Goal: Information Seeking & Learning: Check status

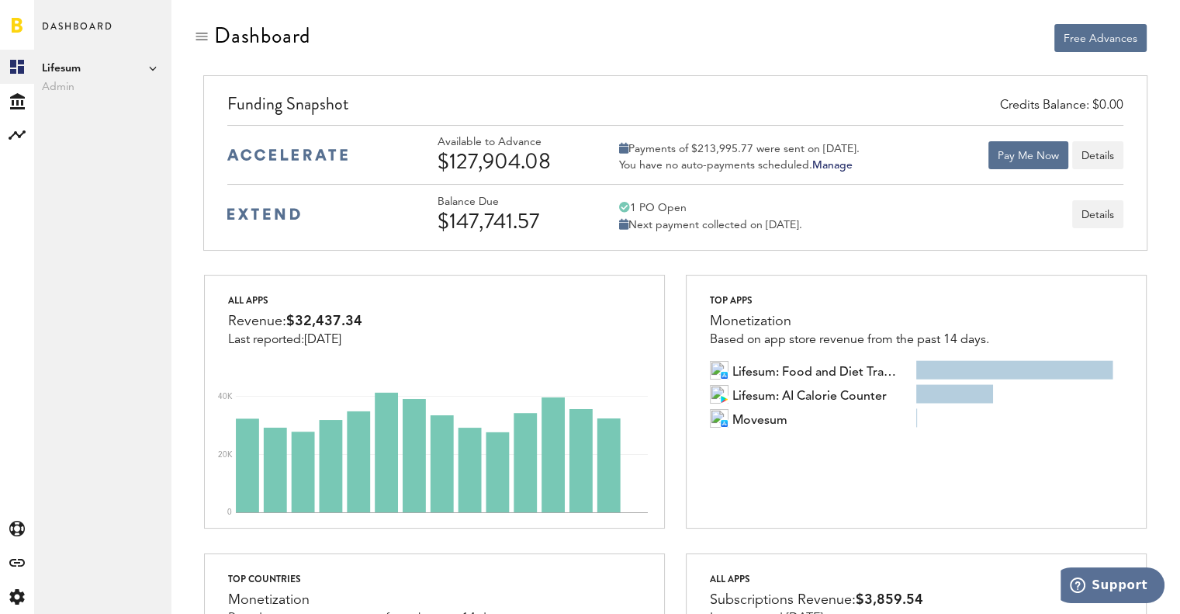
drag, startPoint x: 440, startPoint y: 167, endPoint x: 556, endPoint y: 164, distance: 116.4
click at [556, 164] on div "$127,904.08" at bounding box center [511, 161] width 147 height 25
click at [573, 166] on div "$127,904.08" at bounding box center [511, 161] width 147 height 25
drag, startPoint x: 439, startPoint y: 164, endPoint x: 555, endPoint y: 157, distance: 115.8
click at [555, 157] on div "$127,904.08" at bounding box center [511, 161] width 147 height 25
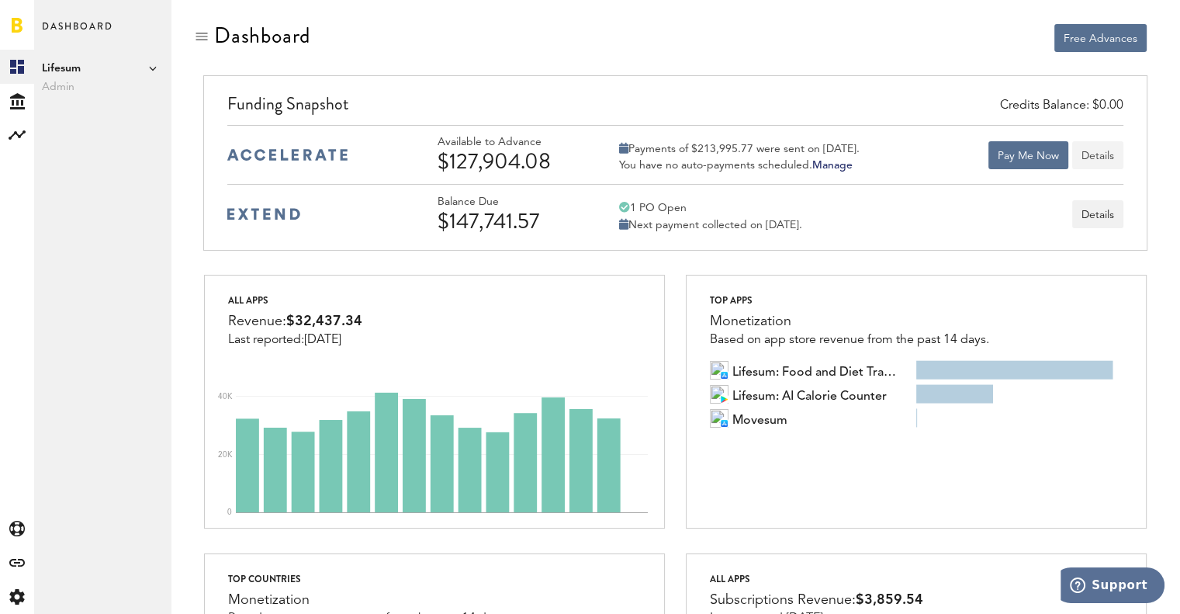
click at [1102, 159] on button "Details" at bounding box center [1097, 155] width 51 height 28
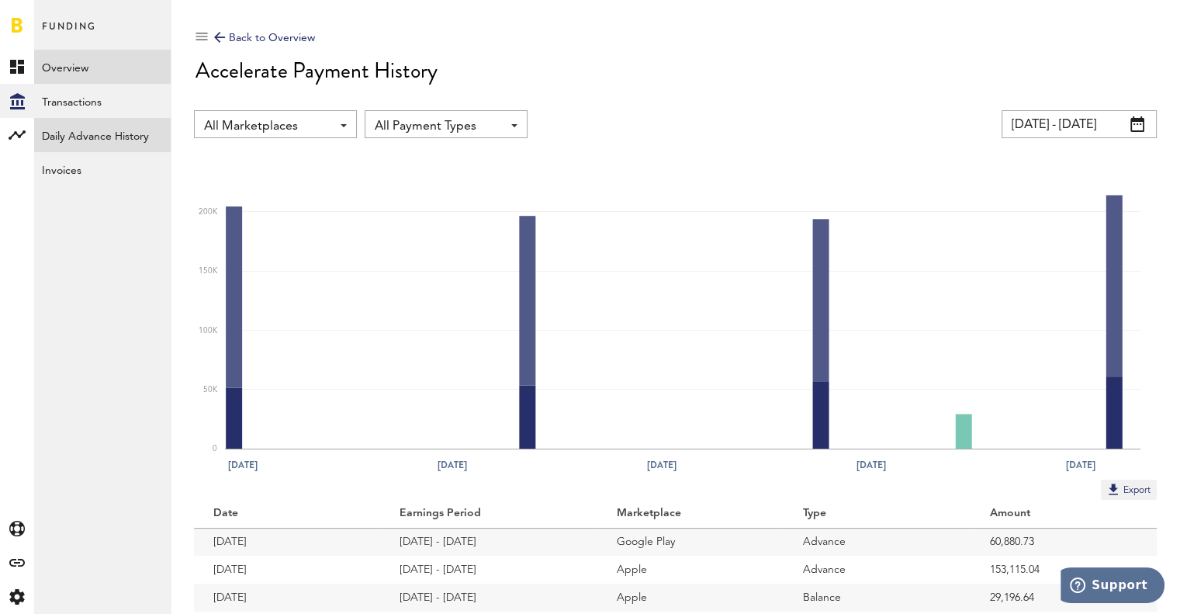
click at [81, 137] on link "Daily Advance History" at bounding box center [102, 135] width 137 height 34
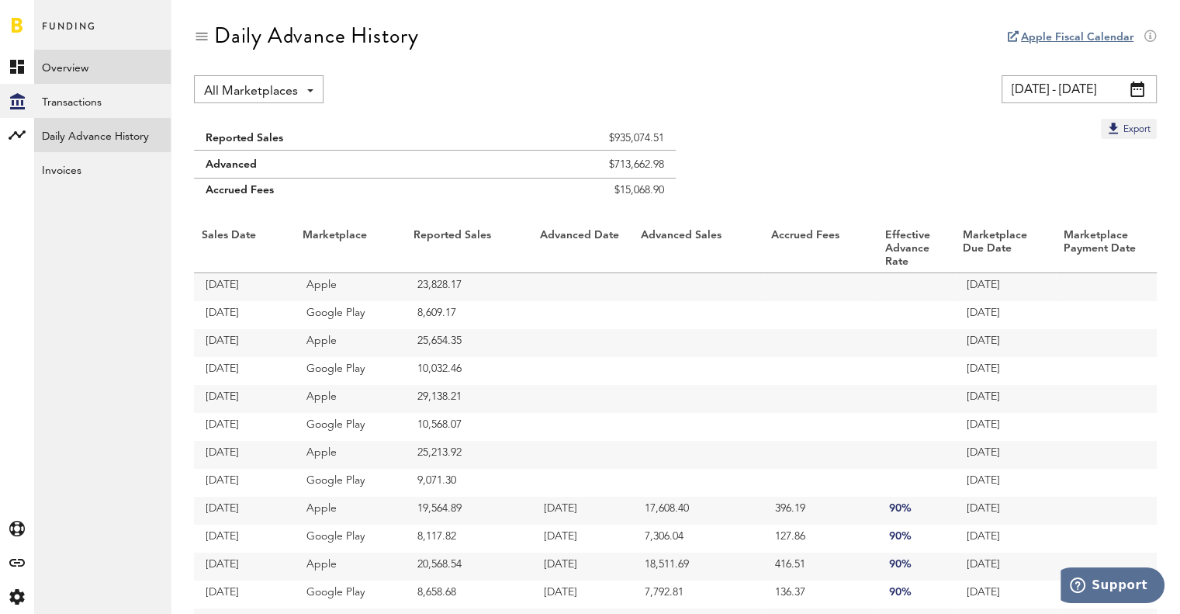
click at [65, 55] on link "Overview" at bounding box center [102, 67] width 137 height 34
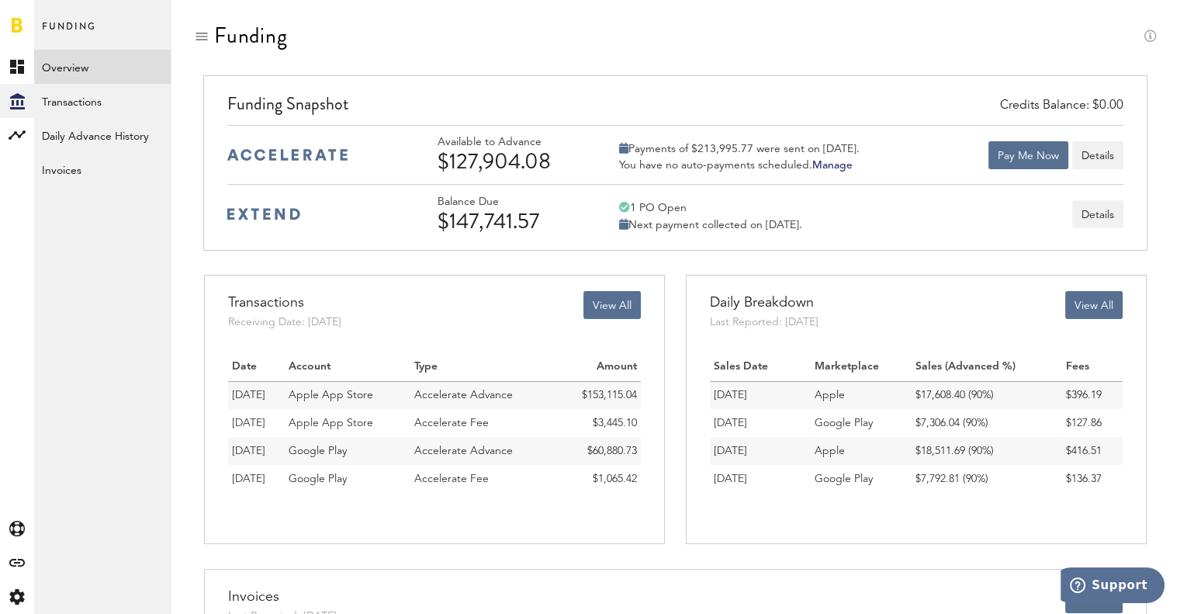
drag, startPoint x: 435, startPoint y: 159, endPoint x: 554, endPoint y: 157, distance: 118.7
click at [554, 157] on div "Available to Advance $127,904.08 Payments of $213,995.77 were sent on [DATE]. Y…" at bounding box center [674, 154] width 895 height 59
click at [580, 248] on div "Credits Balance: $0.00 Funding Snapshot Available to Advance $127,904.08 Paymen…" at bounding box center [674, 162] width 943 height 175
drag, startPoint x: 650, startPoint y: 148, endPoint x: 888, endPoint y: 154, distance: 237.5
click at [888, 154] on div "Available to Advance $127,904.08 Payments of $213,995.77 were sent on [DATE]. Y…" at bounding box center [781, 155] width 686 height 38
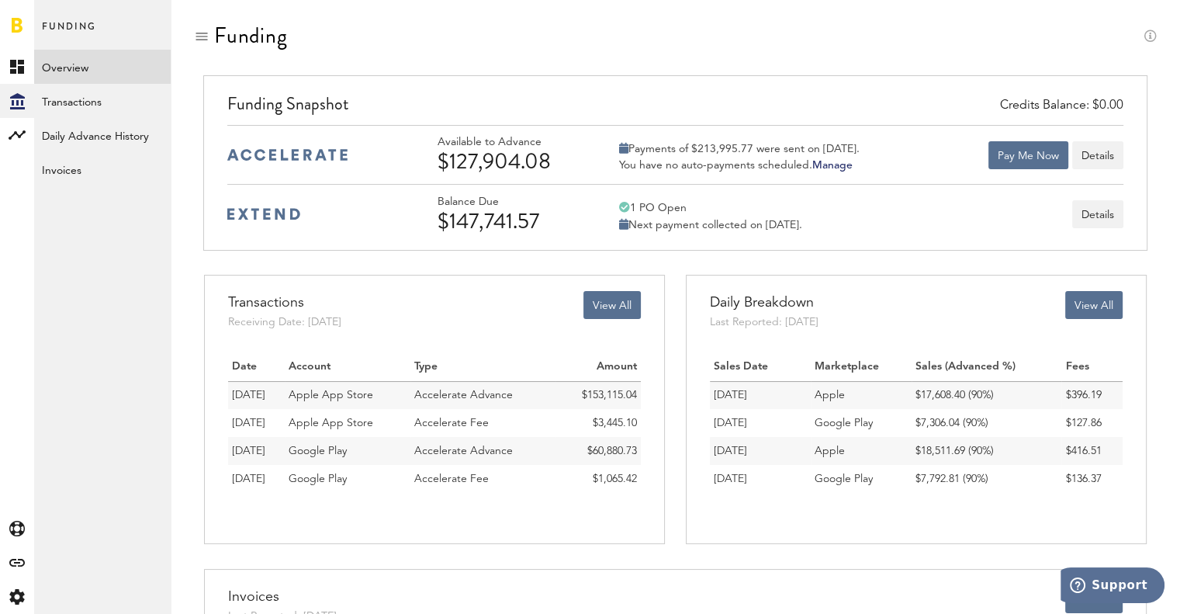
click at [721, 158] on div "You have no auto-payments scheduled. [GEOGRAPHIC_DATA]" at bounding box center [739, 165] width 241 height 14
drag, startPoint x: 440, startPoint y: 201, endPoint x: 847, endPoint y: 226, distance: 408.1
click at [847, 226] on div "Balance Due $147,741.57 1 PO Open Next payment collected on [DATE]. Details" at bounding box center [781, 215] width 686 height 38
click at [802, 223] on div "Next payment collected on [DATE]." at bounding box center [710, 225] width 183 height 14
click at [441, 219] on div "$147,741.57" at bounding box center [511, 221] width 147 height 25
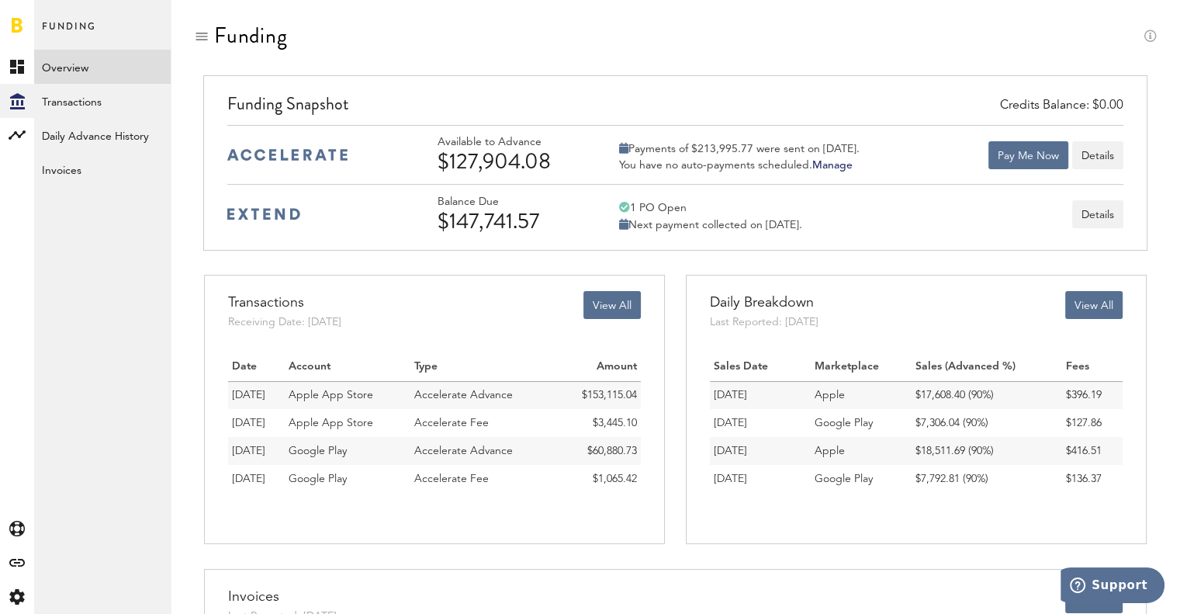
drag, startPoint x: 441, startPoint y: 219, endPoint x: 583, endPoint y: 216, distance: 142.8
click at [583, 216] on div "$147,741.57" at bounding box center [511, 221] width 147 height 25
click at [711, 226] on div "Next payment collected on [DATE]." at bounding box center [710, 225] width 183 height 14
drag, startPoint x: 438, startPoint y: 224, endPoint x: 548, endPoint y: 223, distance: 110.2
click at [548, 223] on div "$147,741.57" at bounding box center [511, 221] width 147 height 25
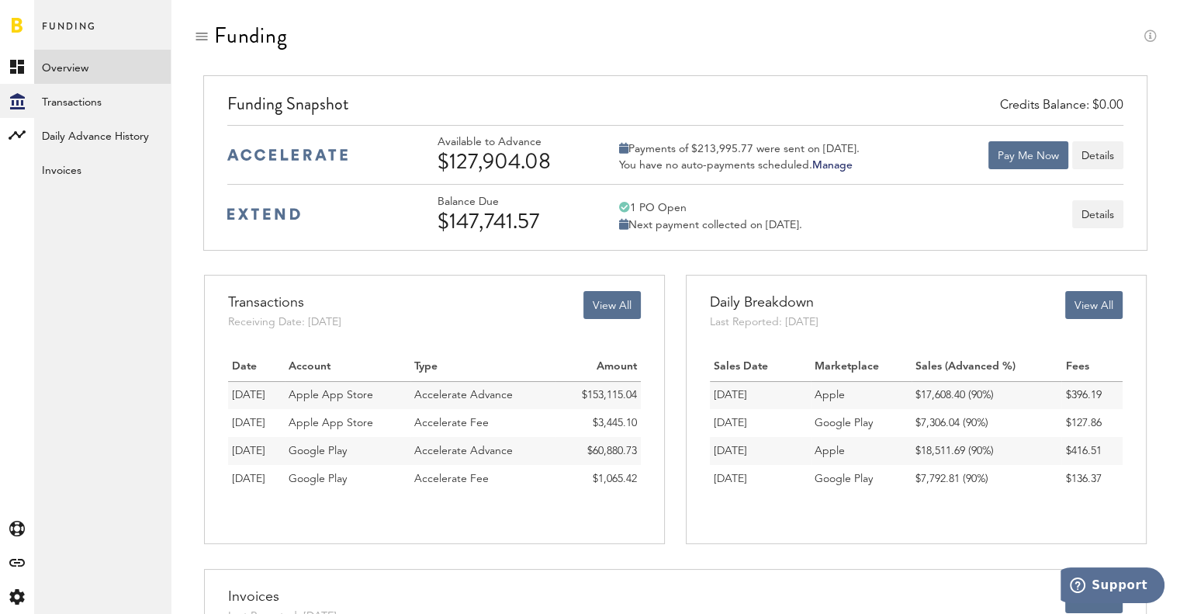
click at [565, 216] on div "$147,741.57" at bounding box center [511, 221] width 147 height 25
drag, startPoint x: 441, startPoint y: 218, endPoint x: 562, endPoint y: 218, distance: 121.0
click at [562, 218] on div "$147,741.57" at bounding box center [511, 221] width 147 height 25
click at [65, 100] on link "Transactions" at bounding box center [102, 101] width 137 height 34
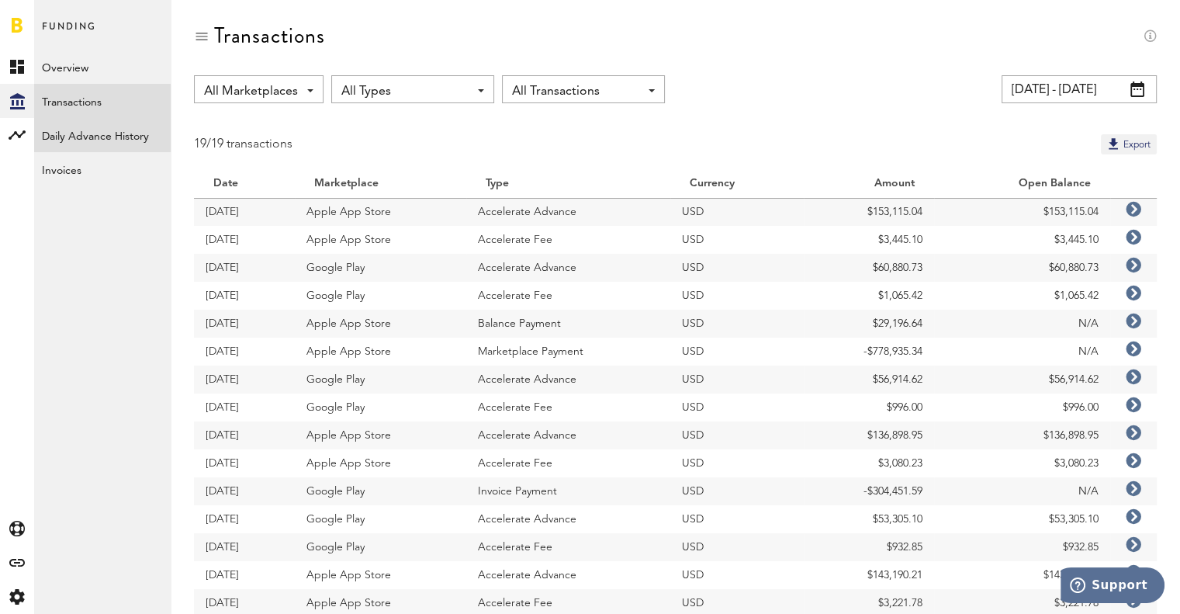
click at [75, 130] on link "Daily Advance History" at bounding box center [102, 135] width 137 height 34
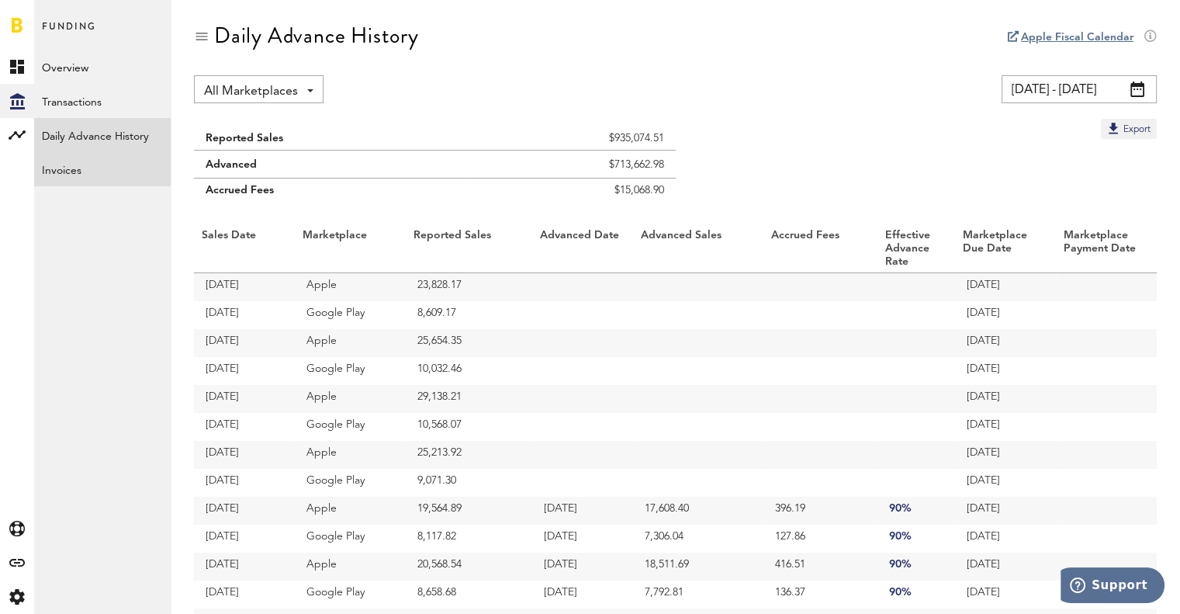
click at [98, 171] on link "Invoices" at bounding box center [102, 169] width 137 height 34
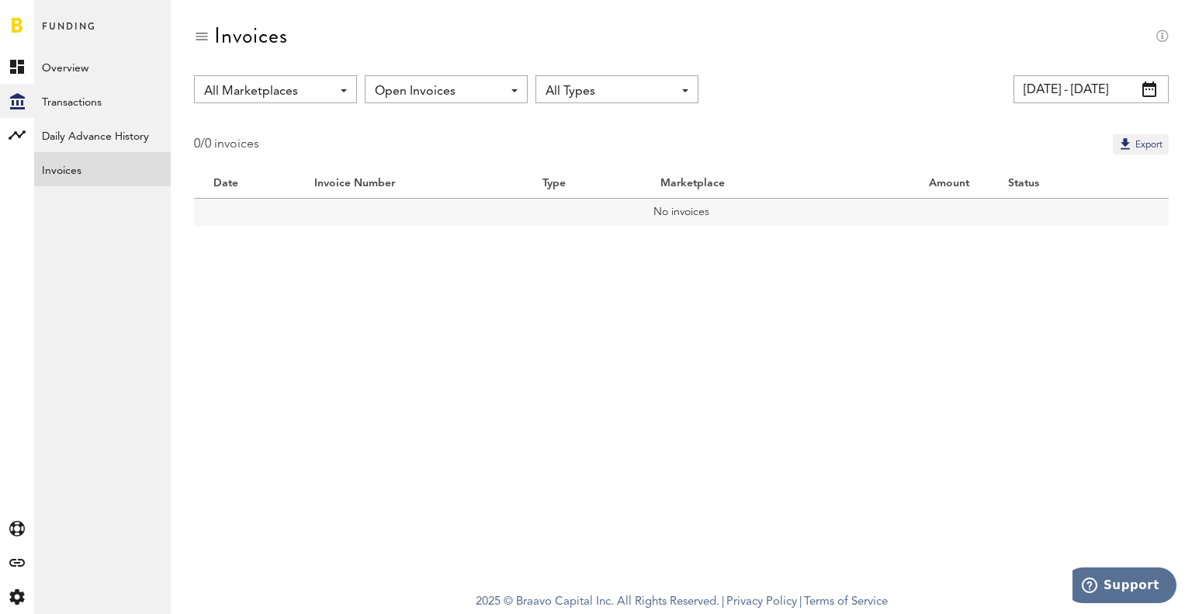
click at [503, 84] on div "Open Invoices Open Invoices All Invoices" at bounding box center [446, 89] width 163 height 28
click at [497, 161] on span "All Invoices" at bounding box center [446, 153] width 132 height 26
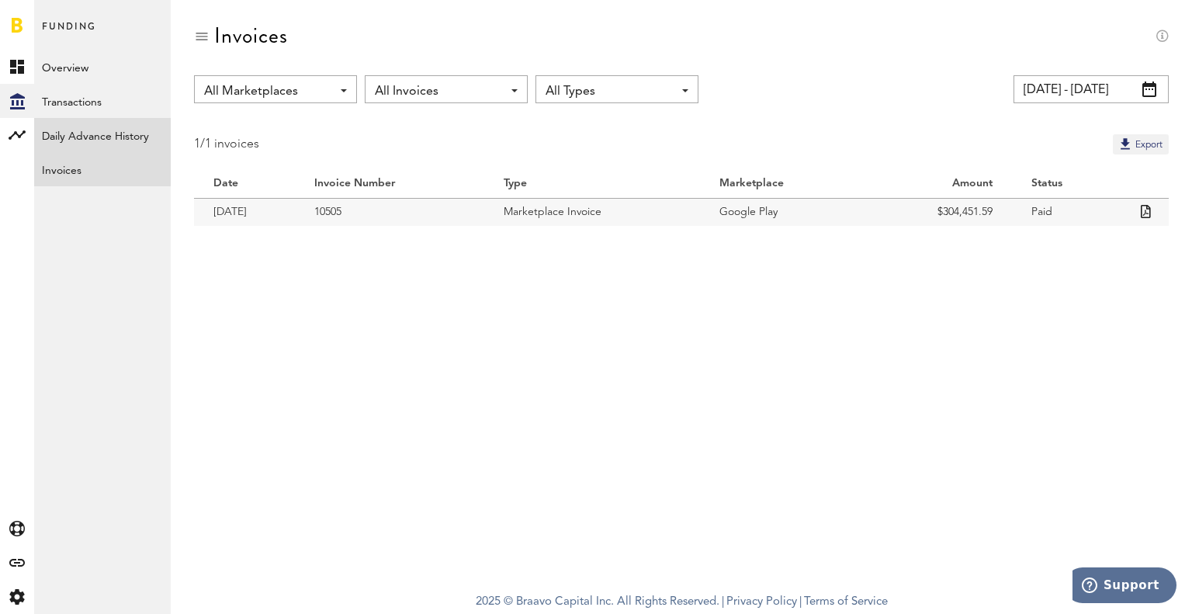
click at [97, 136] on link "Daily Advance History" at bounding box center [102, 135] width 137 height 34
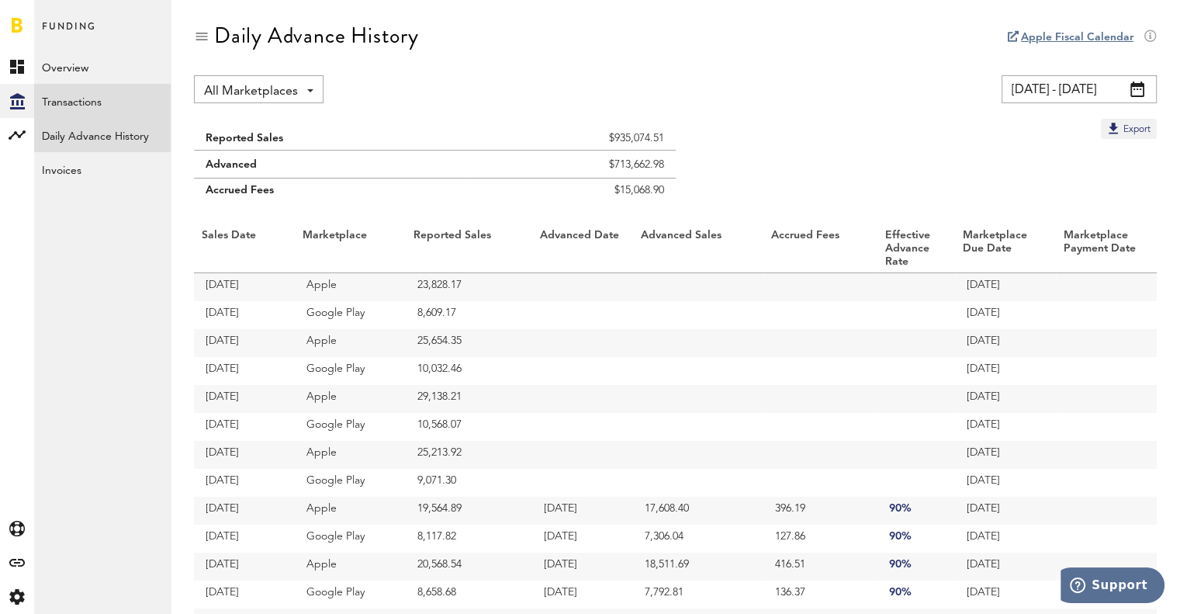
click at [88, 95] on link "Transactions" at bounding box center [102, 101] width 137 height 34
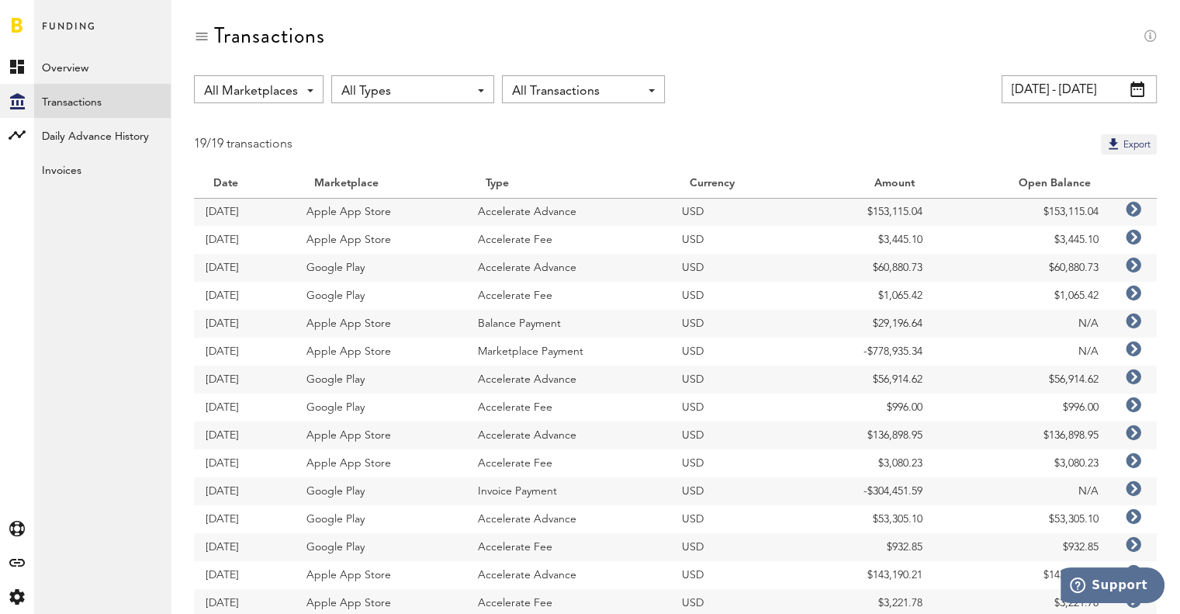
drag, startPoint x: 476, startPoint y: 238, endPoint x: 563, endPoint y: 240, distance: 86.9
click at [563, 240] on td "Accelerate Fee" at bounding box center [568, 240] width 205 height 28
click at [583, 240] on td "Accelerate Fee" at bounding box center [568, 240] width 205 height 28
drag, startPoint x: 881, startPoint y: 238, endPoint x: 928, endPoint y: 238, distance: 46.5
click at [928, 238] on td "$3,445.10" at bounding box center [869, 240] width 130 height 28
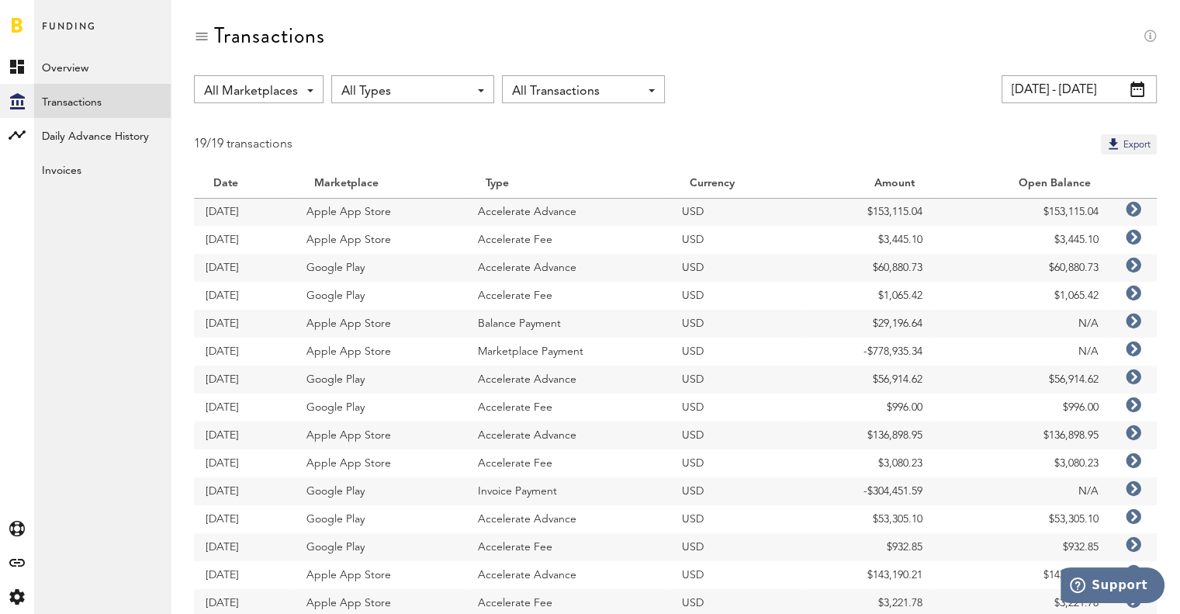
click at [910, 238] on td "$3,445.10" at bounding box center [869, 240] width 130 height 28
drag, startPoint x: 861, startPoint y: 207, endPoint x: 935, endPoint y: 209, distance: 73.7
click at [935, 209] on tr "[DATE] Apple App Store Accelerate Advance USD $153,115.04 $153,115.04" at bounding box center [675, 212] width 963 height 28
click at [943, 235] on td "$3,445.10" at bounding box center [1022, 240] width 176 height 28
